Goal: Task Accomplishment & Management: Use online tool/utility

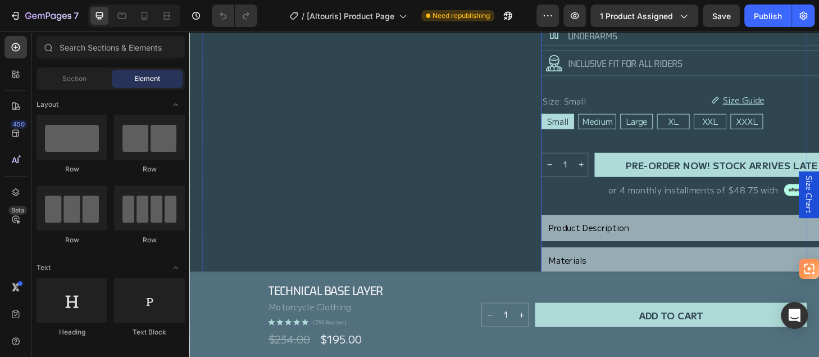
scroll to position [242, 0]
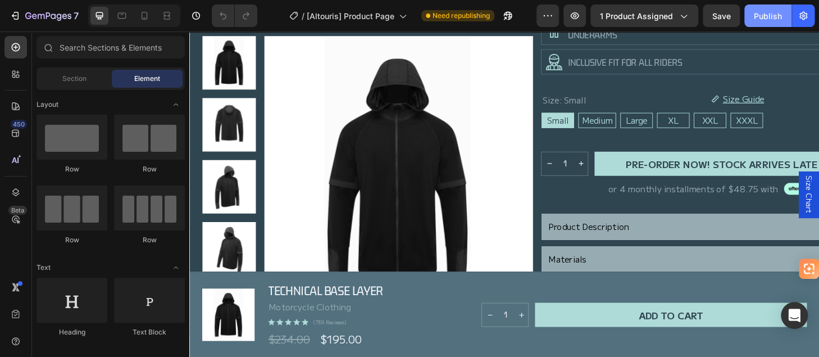
click at [762, 20] on div "Publish" at bounding box center [768, 16] width 28 height 12
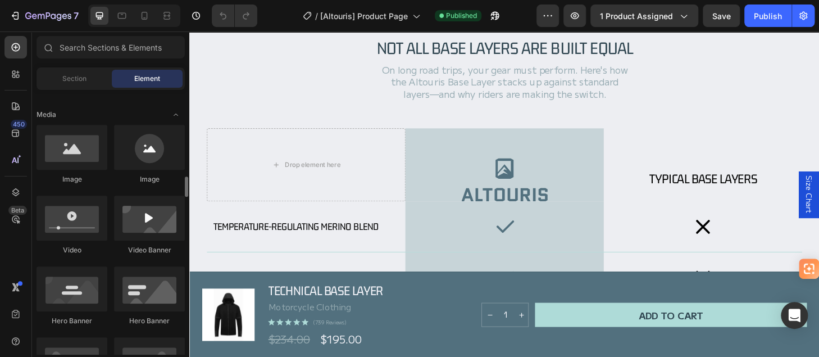
scroll to position [393, 0]
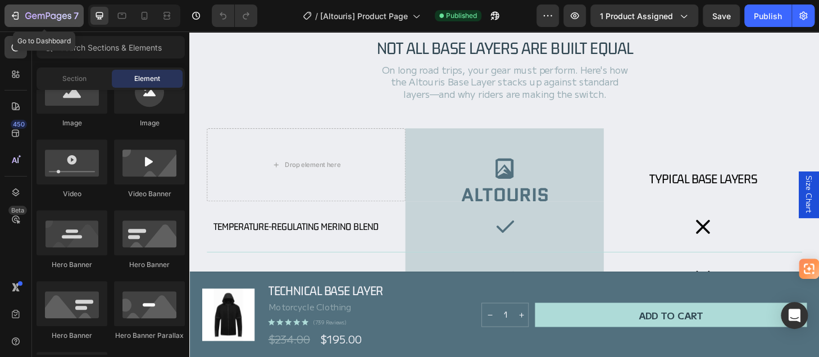
click at [12, 18] on icon "button" at bounding box center [15, 15] width 11 height 11
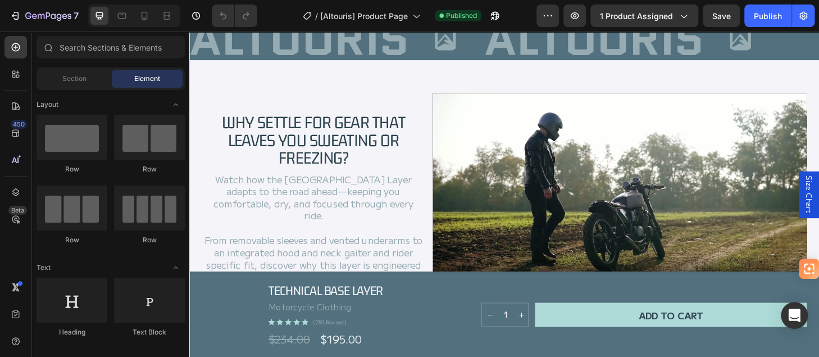
scroll to position [562, 0]
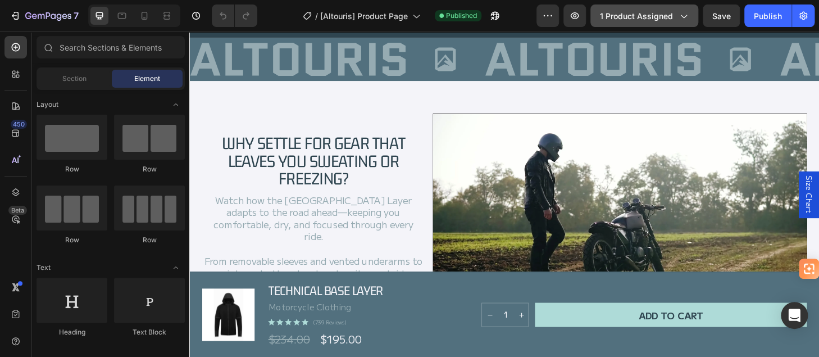
click at [682, 20] on icon "button" at bounding box center [683, 15] width 11 height 11
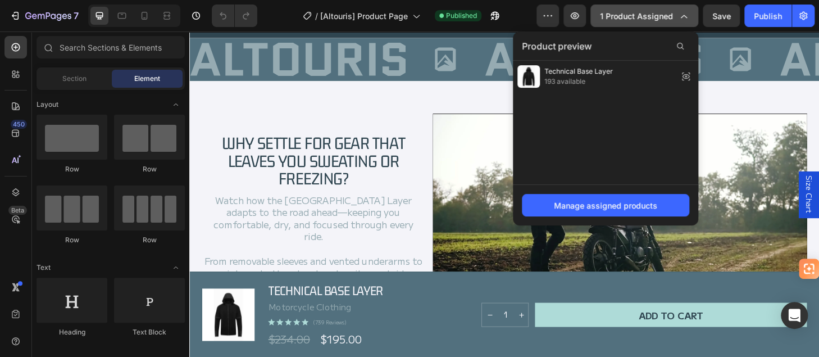
click at [682, 20] on icon "button" at bounding box center [683, 15] width 11 height 11
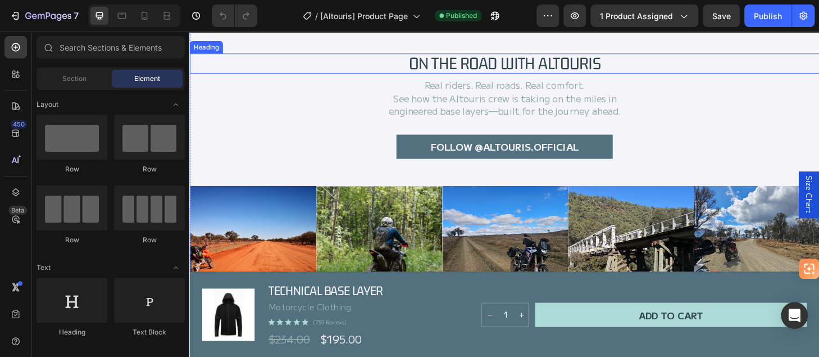
scroll to position [2446, 0]
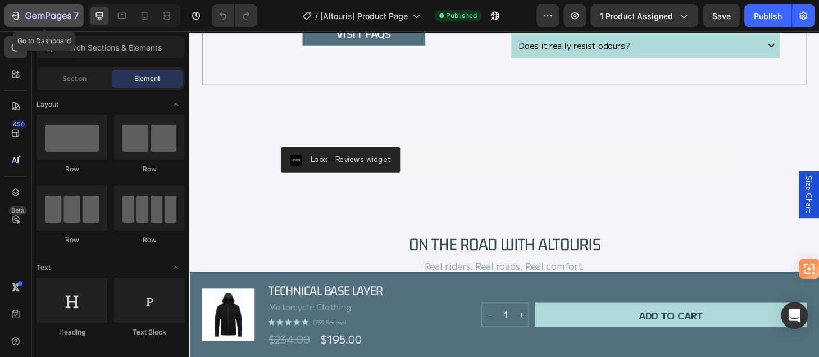
click at [10, 13] on icon "button" at bounding box center [15, 15] width 11 height 11
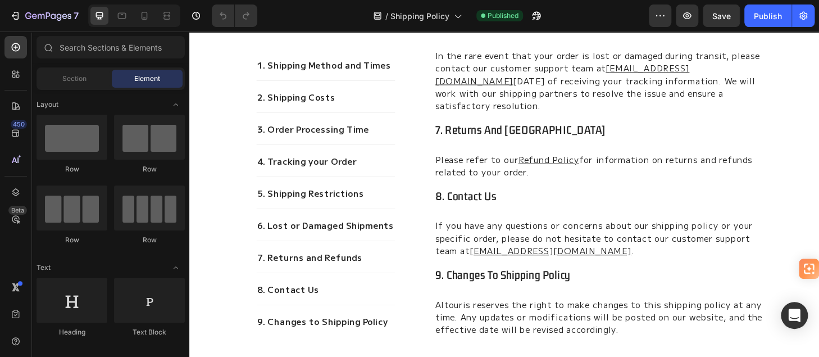
scroll to position [955, 0]
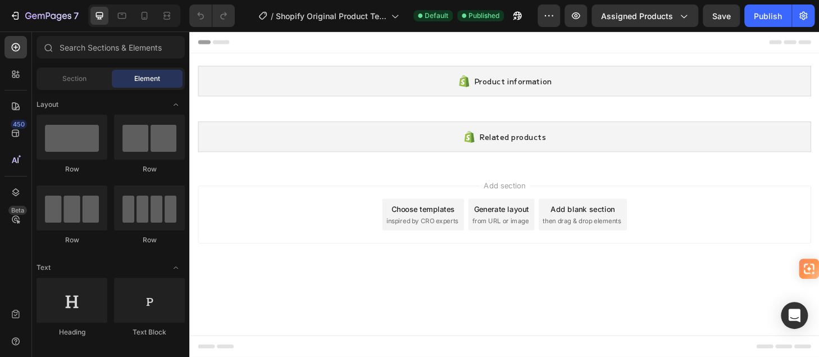
click at [430, 233] on span "inspired by CRO experts" at bounding box center [438, 234] width 77 height 10
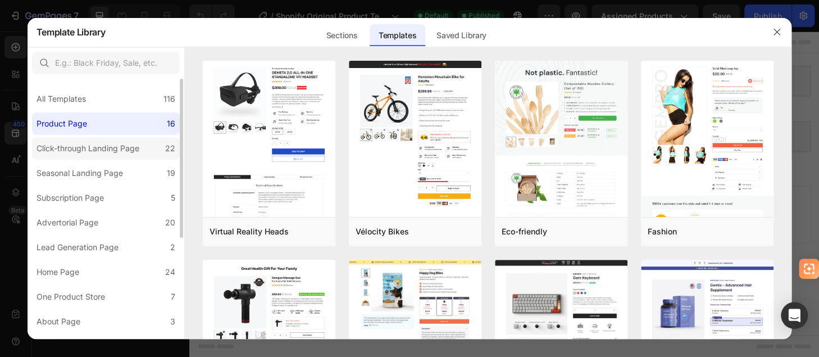
click at [103, 152] on div "Click-through Landing Page" at bounding box center [88, 148] width 103 height 13
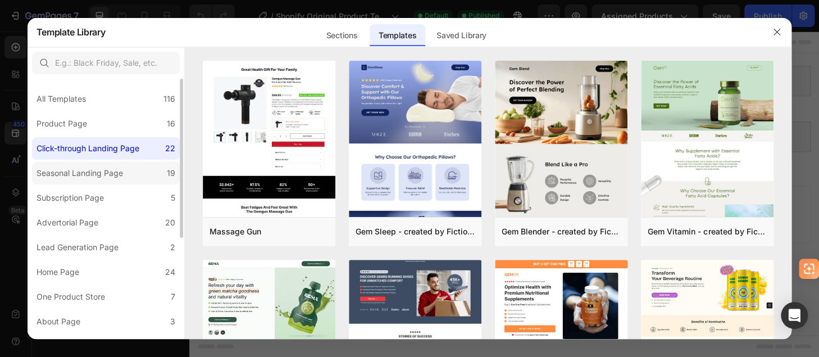
click at [103, 169] on div "Seasonal Landing Page" at bounding box center [80, 172] width 87 height 13
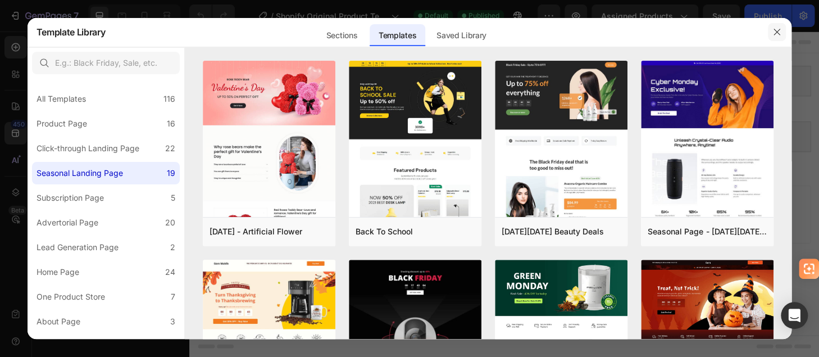
click at [774, 29] on icon "button" at bounding box center [777, 32] width 6 height 6
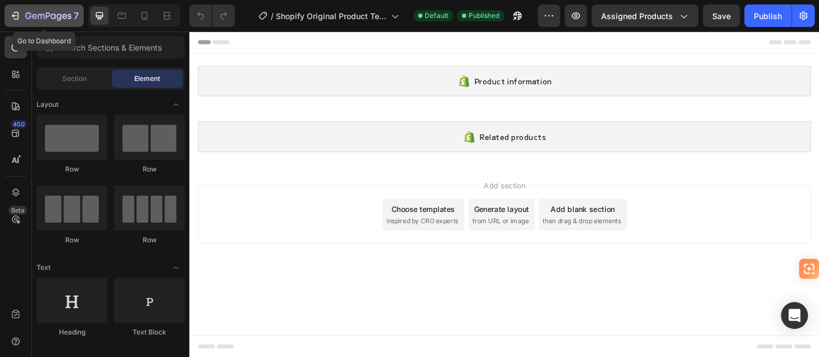
click at [18, 11] on icon "button" at bounding box center [15, 15] width 11 height 11
click at [223, 44] on icon at bounding box center [223, 42] width 18 height 4
click at [70, 79] on span "Section" at bounding box center [74, 79] width 24 height 10
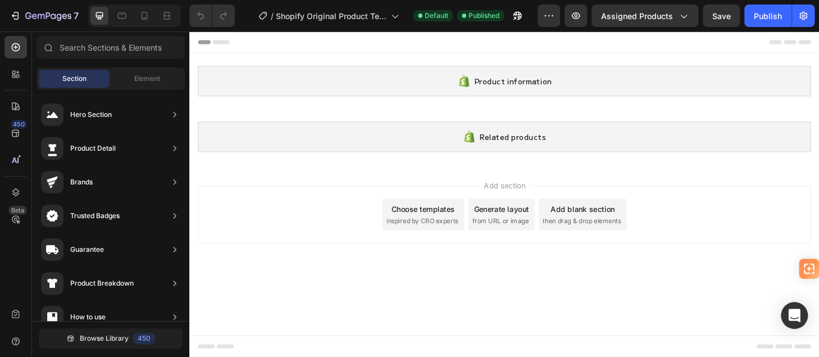
click at [442, 316] on body "Product information Shopify section: Product information Related products Shopi…" at bounding box center [526, 205] width 674 height 348
click at [18, 15] on icon "button" at bounding box center [16, 16] width 5 height 8
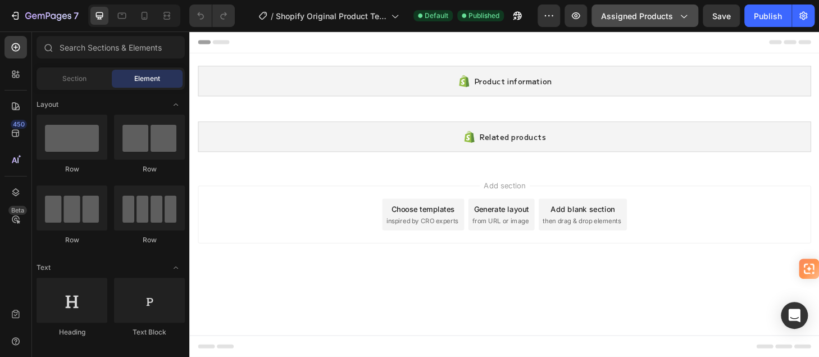
click at [683, 20] on icon "button" at bounding box center [683, 15] width 11 height 11
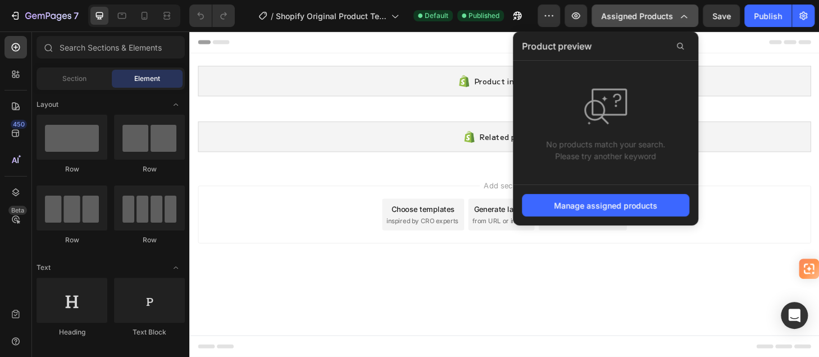
click at [683, 20] on icon "button" at bounding box center [683, 15] width 11 height 11
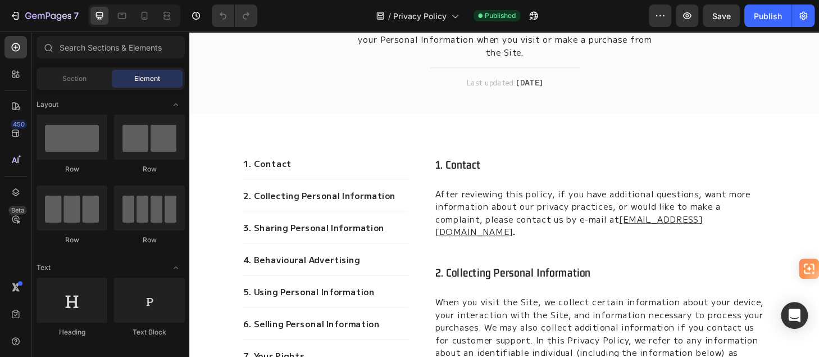
scroll to position [112, 0]
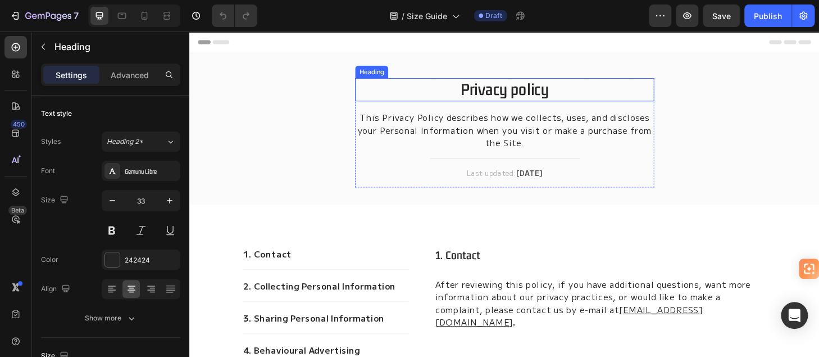
click at [477, 99] on p "Privacy policy" at bounding box center [527, 94] width 318 height 22
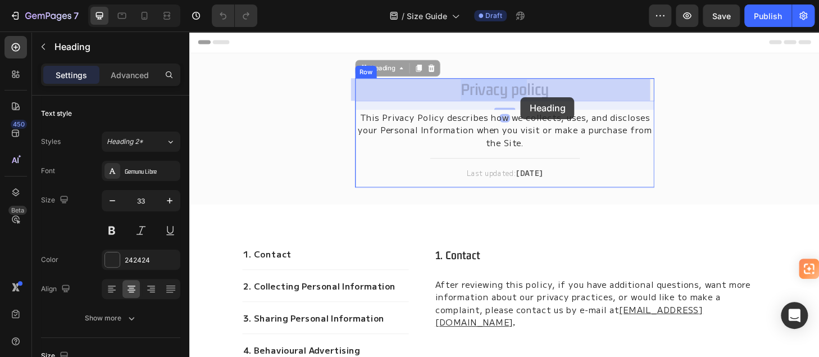
drag, startPoint x: 477, startPoint y: 99, endPoint x: 544, endPoint y: 102, distance: 66.9
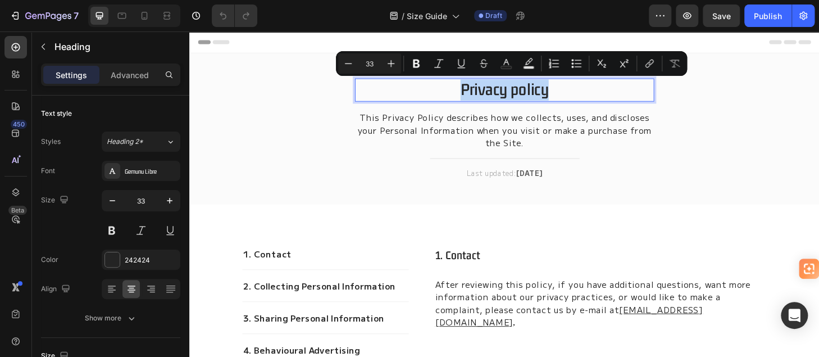
drag, startPoint x: 581, startPoint y: 96, endPoint x: 475, endPoint y: 87, distance: 106.1
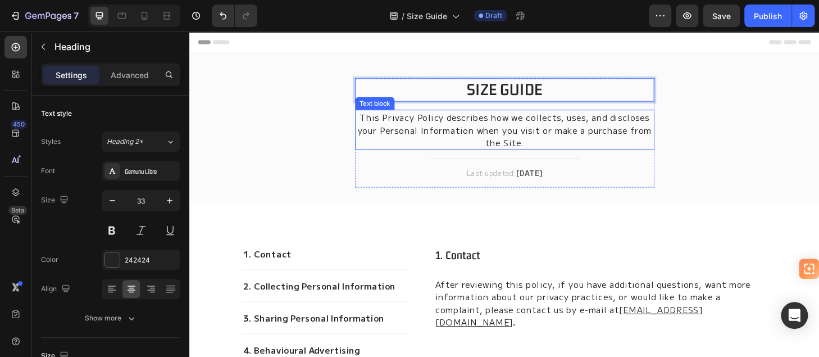
click at [476, 140] on p "This Privacy Policy describes how we collects, uses, and discloses your Persona…" at bounding box center [527, 136] width 318 height 40
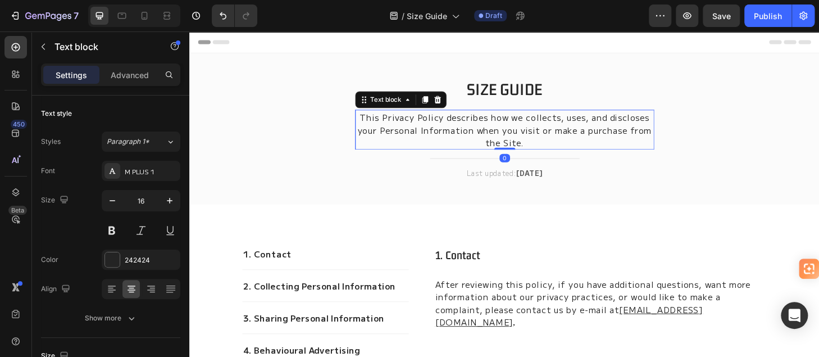
click at [560, 152] on p "This Privacy Policy describes how we collects, uses, and discloses your Persona…" at bounding box center [527, 136] width 318 height 40
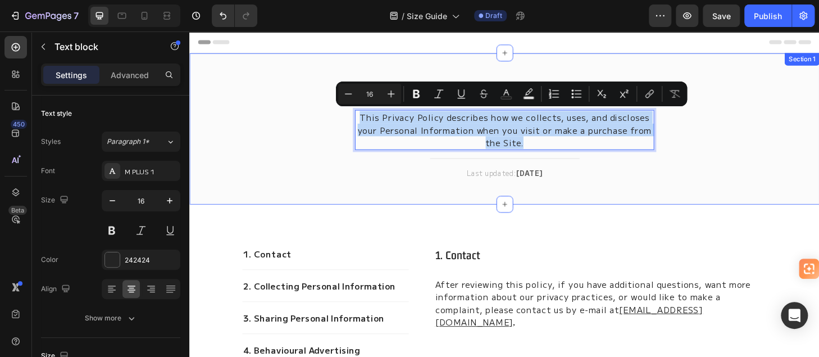
drag, startPoint x: 560, startPoint y: 152, endPoint x: 355, endPoint y: 116, distance: 207.7
click at [355, 116] on div "SIZE GUIDE Heading This Privacy Policy describes how we collects, uses, and dis…" at bounding box center [527, 144] width 658 height 126
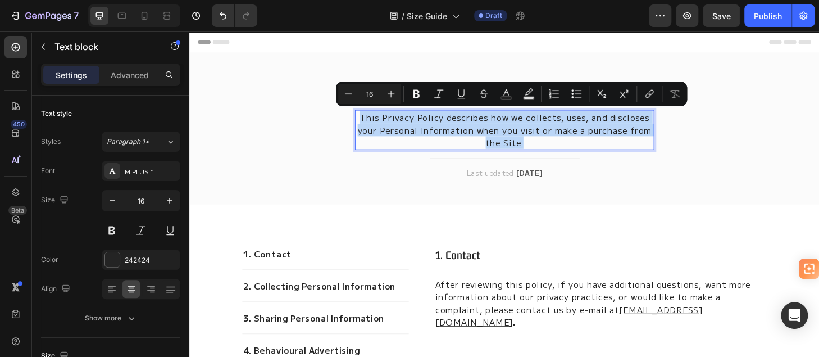
click at [405, 151] on p "This Privacy Policy describes how we collects, uses, and discloses your Persona…" at bounding box center [527, 136] width 318 height 40
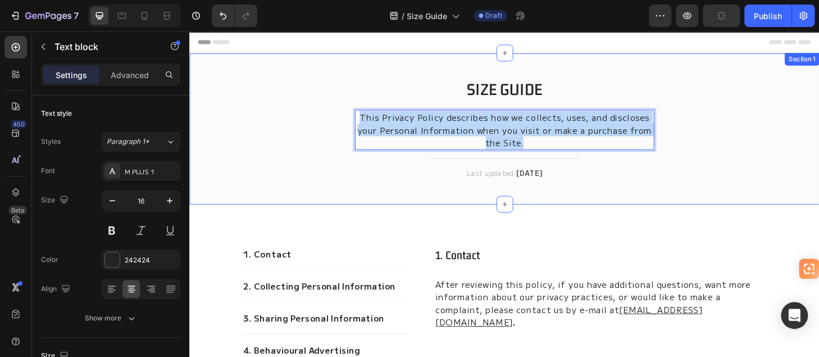
drag, startPoint x: 557, startPoint y: 152, endPoint x: 360, endPoint y: 117, distance: 199.8
click at [360, 117] on div "SIZE GUIDE Heading This Privacy Policy describes how we collects, uses, and dis…" at bounding box center [527, 144] width 658 height 126
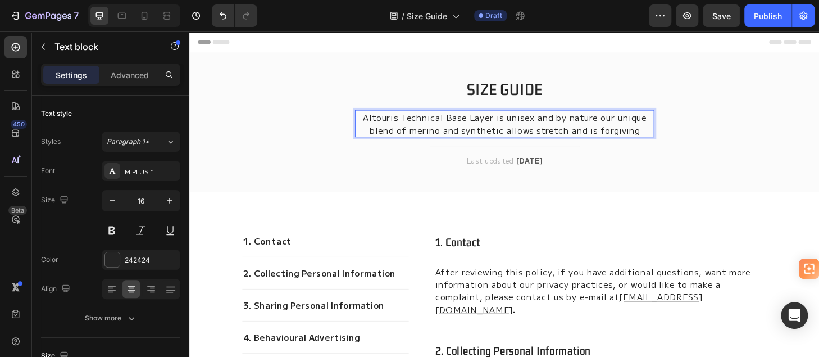
click at [368, 116] on p "Altouris Technical Base Layer is unisex and by nature our unique blend of merin…" at bounding box center [527, 129] width 318 height 27
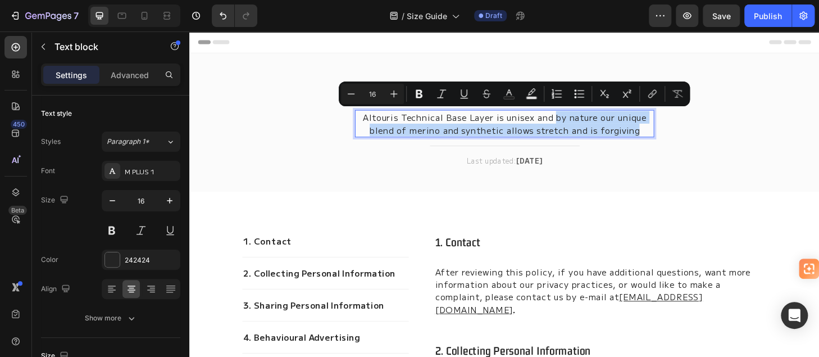
drag, startPoint x: 576, startPoint y: 122, endPoint x: 660, endPoint y: 138, distance: 85.9
click at [660, 138] on p "Altouris Technical Base Layer is unisex and by nature our unique blend of merin…" at bounding box center [527, 129] width 318 height 27
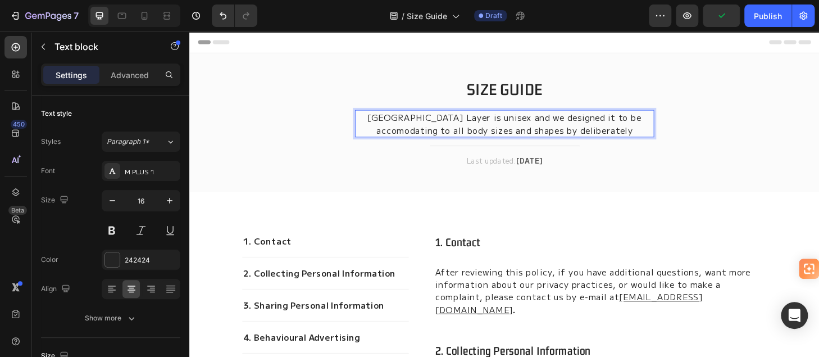
click at [415, 136] on p "Altouris Technical Base Layer is unisex and we designed it to be accomodating t…" at bounding box center [527, 129] width 318 height 27
click at [488, 136] on p "Altouris Technical Base Layer is unisex and we designed it to be accommodating …" at bounding box center [527, 129] width 318 height 27
click at [663, 132] on p "Altouris Technical Base Layer is unisex and we designed it to be accommodating …" at bounding box center [527, 129] width 318 height 27
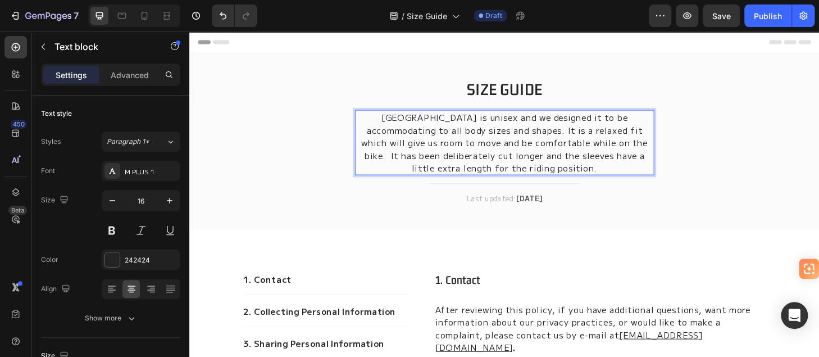
click at [407, 149] on p "Altouris Technical Base Layer is unisex and we designed it to be accommodating …" at bounding box center [527, 149] width 318 height 67
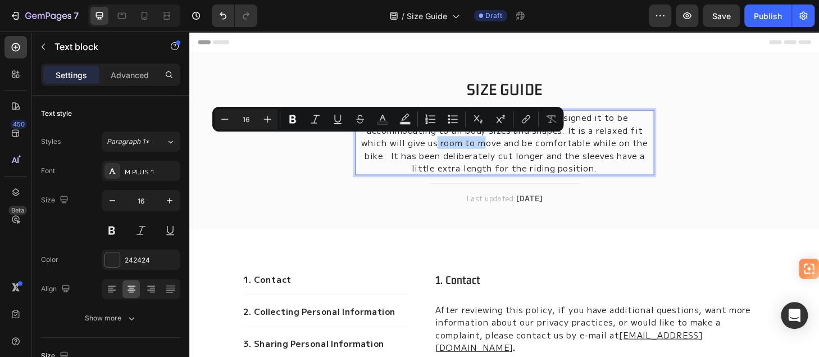
drag, startPoint x: 407, startPoint y: 149, endPoint x: 379, endPoint y: 148, distance: 28.7
click at [379, 148] on p "Altouris Technical Base Layer is unisex and we designed it to be accommodating …" at bounding box center [527, 149] width 318 height 67
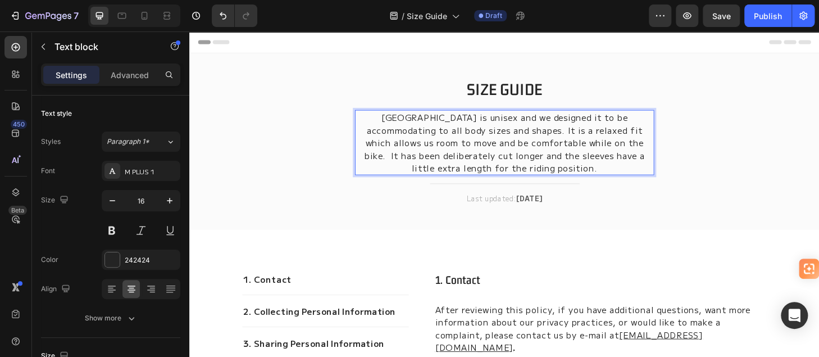
click at [591, 149] on p "Altouris Technical Base Layer is unisex and we designed it to be accommodating …" at bounding box center [527, 149] width 318 height 67
click at [601, 176] on p "Altouris Technical Base Layer is unisex and we designed it to be accommodating …" at bounding box center [527, 149] width 318 height 67
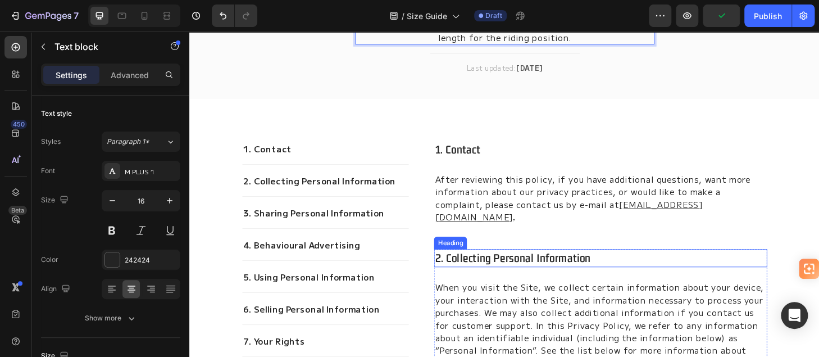
scroll to position [56, 0]
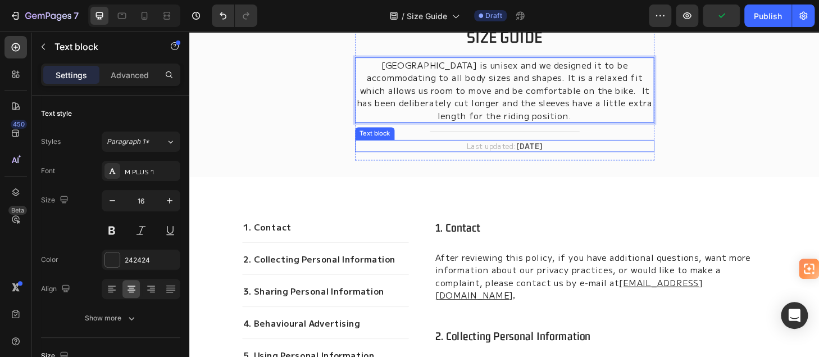
click at [550, 153] on strong "[DATE]" at bounding box center [553, 153] width 28 height 11
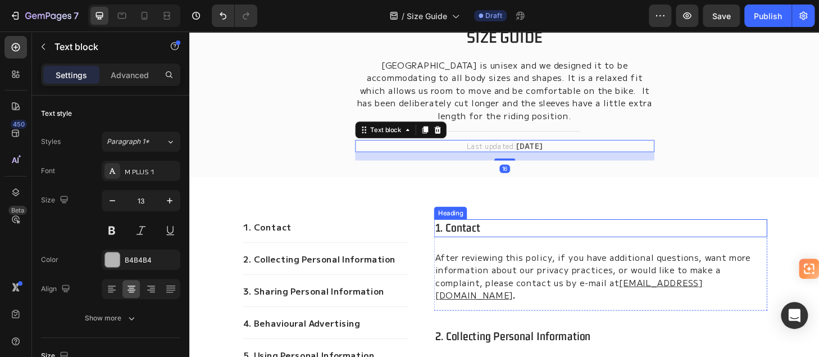
click at [568, 237] on p "1. contact" at bounding box center [629, 241] width 355 height 17
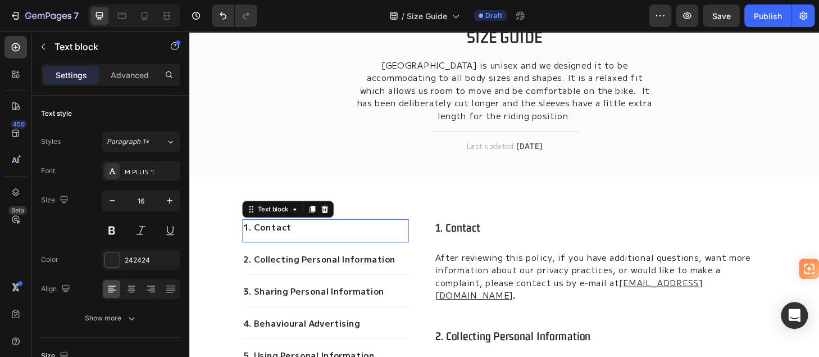
click at [321, 239] on p "1. Contact" at bounding box center [335, 239] width 176 height 13
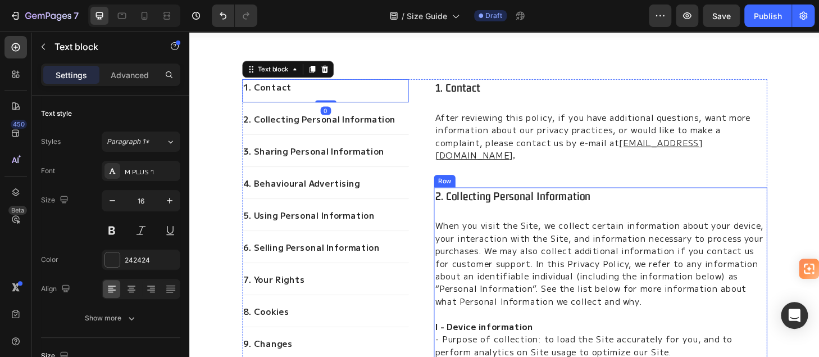
scroll to position [225, 0]
